Goal: Transaction & Acquisition: Purchase product/service

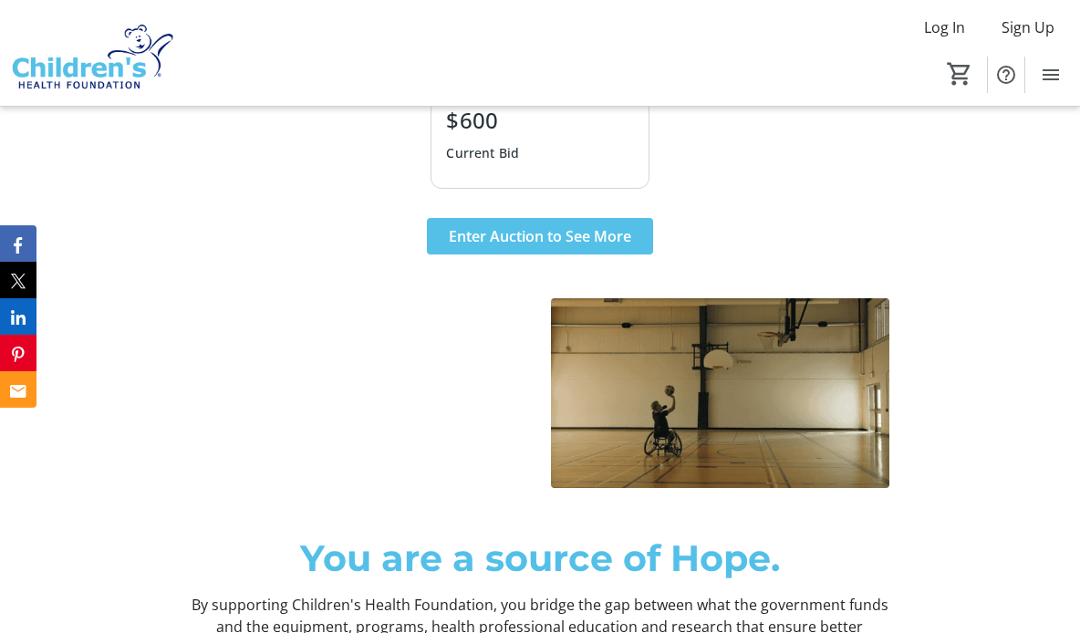
scroll to position [821, 0]
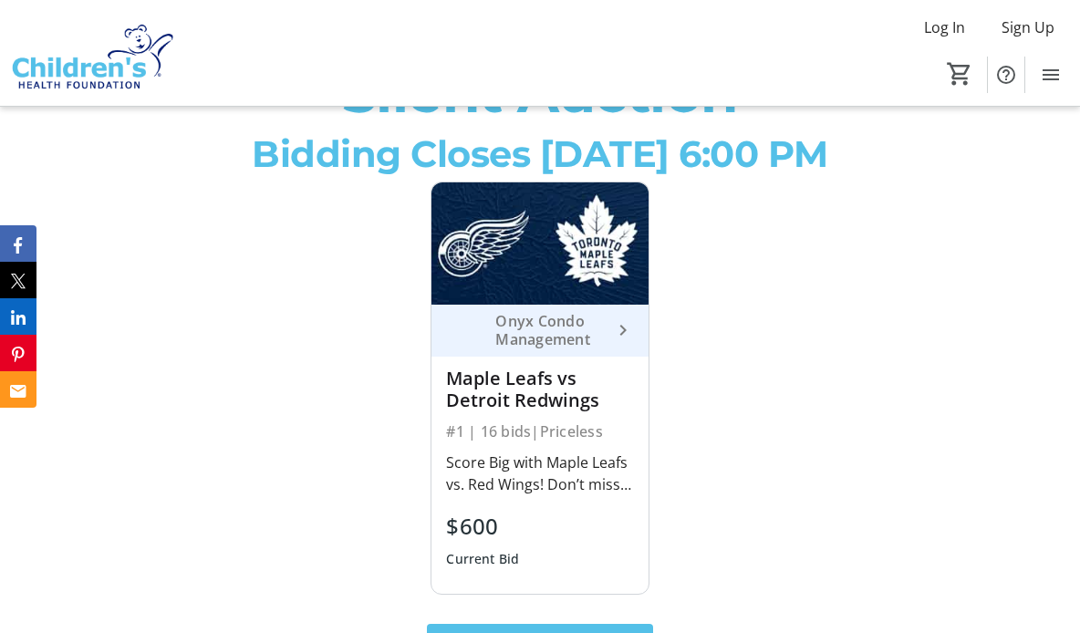
scroll to position [730, 0]
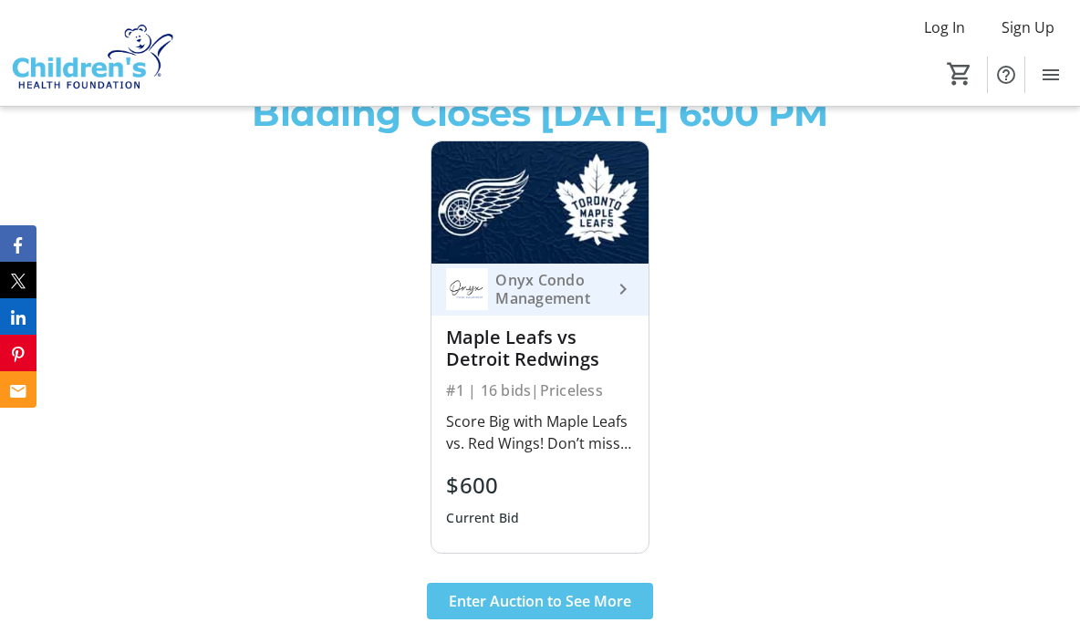
click at [604, 307] on div "Onyx Condo Management" at bounding box center [549, 289] width 123 height 36
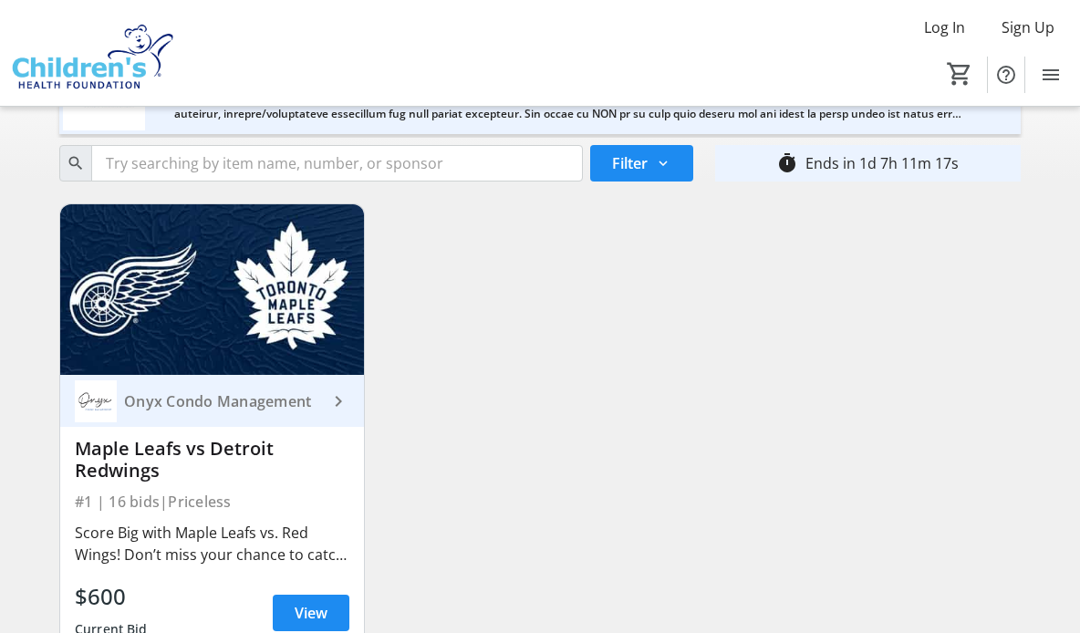
scroll to position [178, 0]
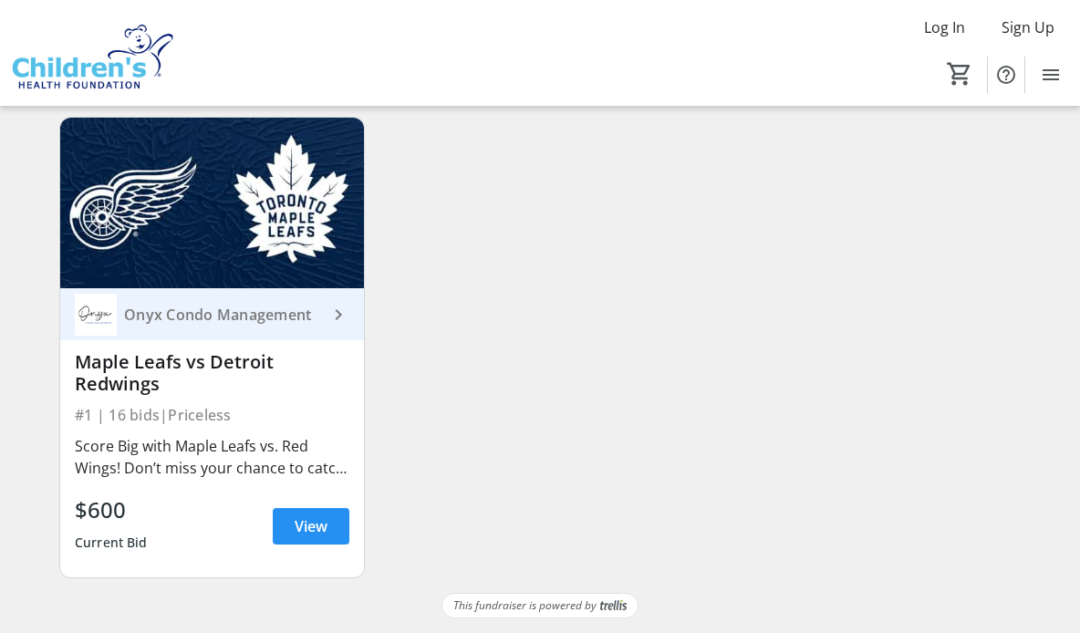
click at [298, 519] on span "View" at bounding box center [311, 526] width 33 height 22
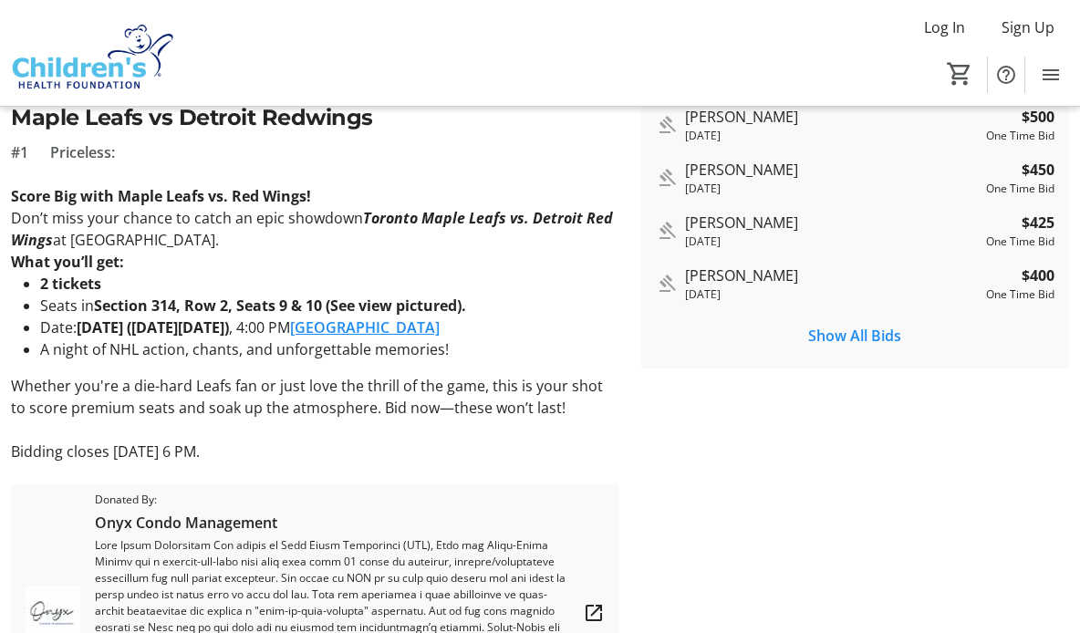
scroll to position [431, 0]
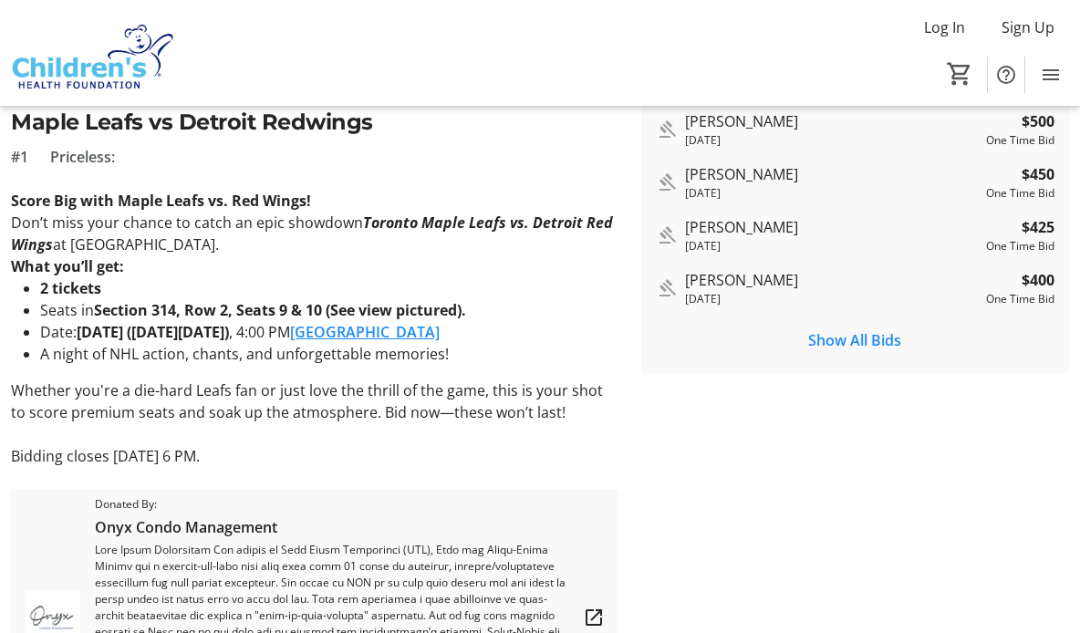
click at [440, 331] on link "Scotiabank Arena" at bounding box center [365, 332] width 150 height 20
